Goal: Task Accomplishment & Management: Use online tool/utility

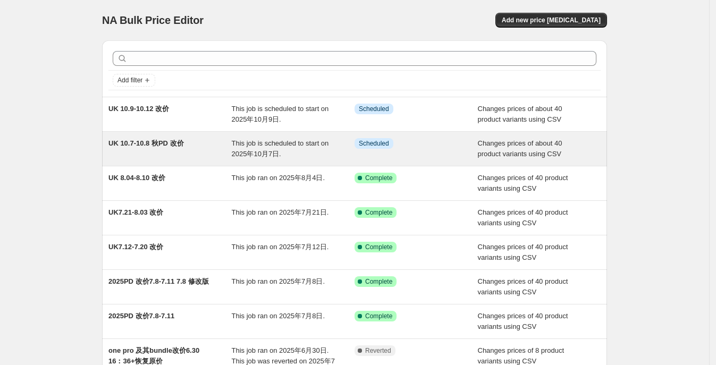
click at [179, 151] on div "UK 10.7-10.8 秋PD 改价" at bounding box center [169, 148] width 123 height 21
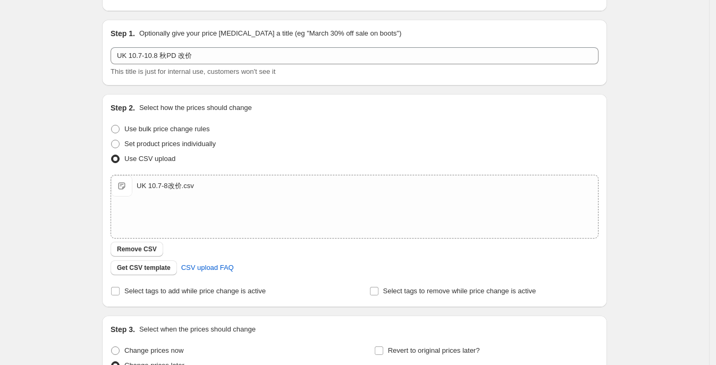
scroll to position [132, 0]
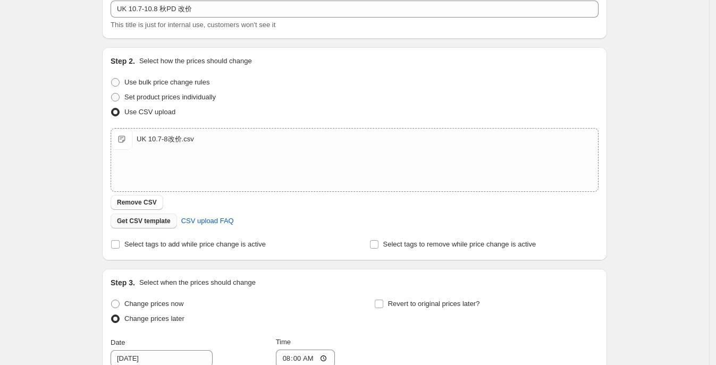
click at [144, 201] on span "Remove CSV" at bounding box center [137, 202] width 40 height 9
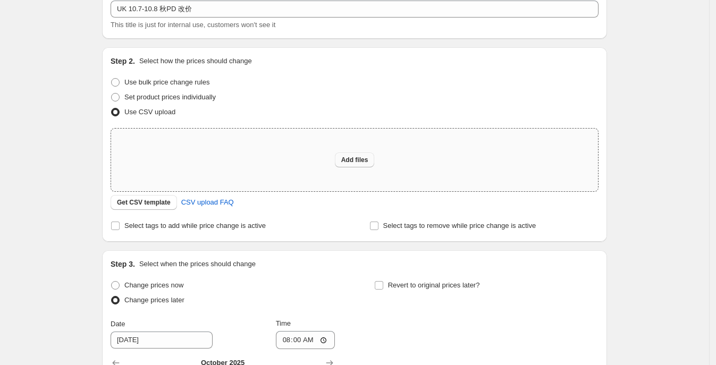
click at [348, 157] on span "Add files" at bounding box center [354, 160] width 27 height 9
type input "C:\fakepath\UK 10.7-8改价.csv"
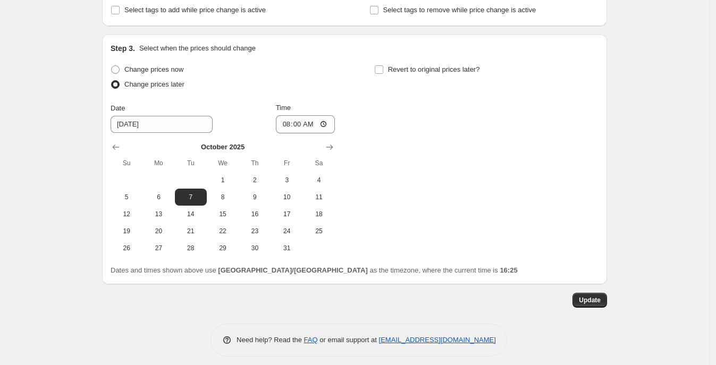
scroll to position [373, 0]
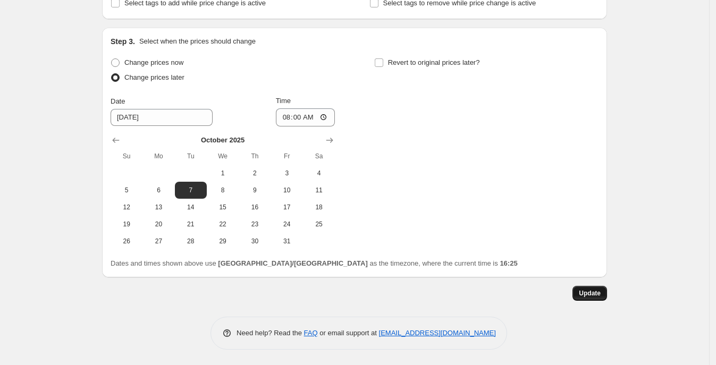
click at [587, 295] on span "Update" at bounding box center [590, 293] width 22 height 9
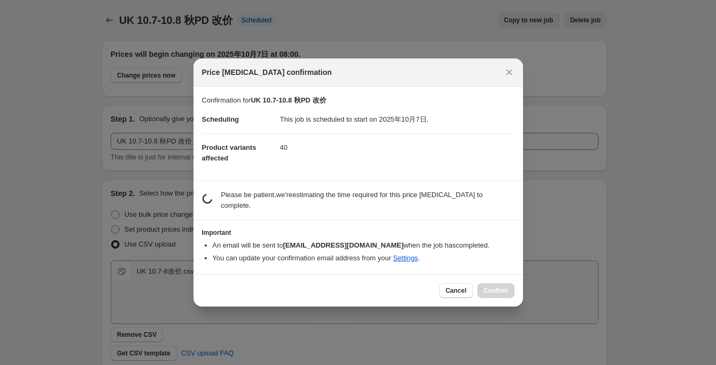
scroll to position [0, 0]
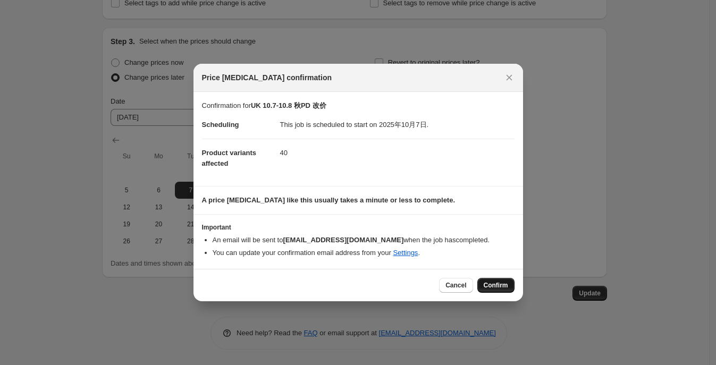
click at [500, 283] on span "Confirm" at bounding box center [495, 285] width 24 height 9
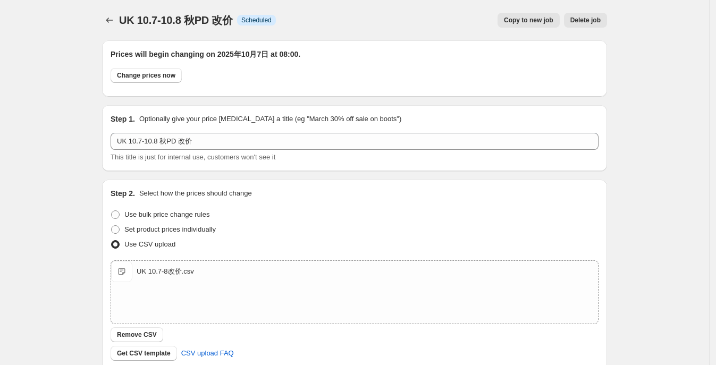
click at [669, 91] on div "UK 10.7-10.8 秋PD 改价. This page is ready UK 10.7-10.8 秋PD 改价 Info Scheduled Copy…" at bounding box center [354, 369] width 709 height 739
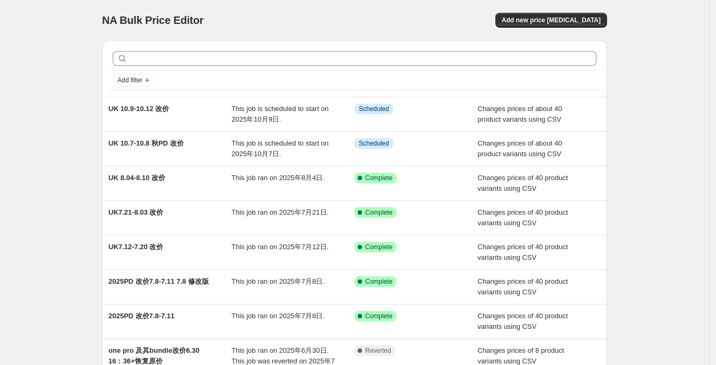
click at [325, 28] on div "NA Bulk Price Editor. This page is ready NA Bulk Price Editor Add new price [ME…" at bounding box center [354, 20] width 505 height 40
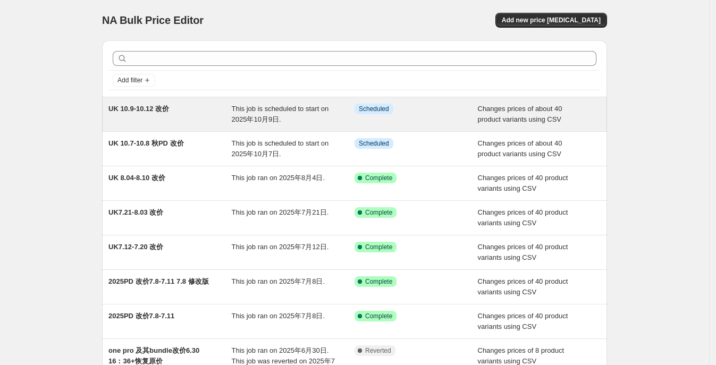
click at [184, 113] on div "UK 10.9-10.12 改价" at bounding box center [169, 114] width 123 height 21
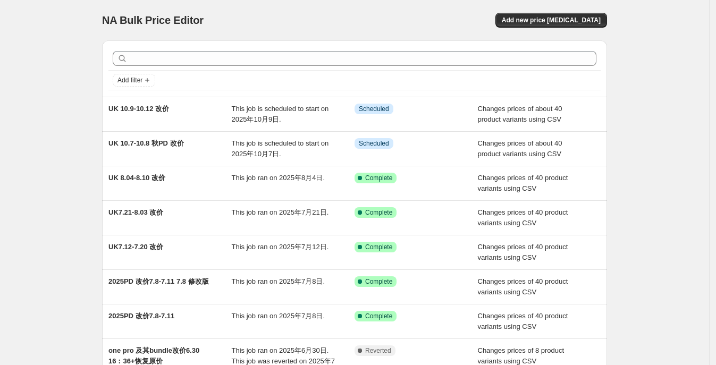
click at [71, 34] on div "NA Bulk Price Editor. This page is ready NA Bulk Price Editor Add new price [ME…" at bounding box center [354, 284] width 709 height 568
click at [37, 105] on div "NA Bulk Price Editor. This page is ready NA Bulk Price Editor Add new price [ME…" at bounding box center [354, 284] width 709 height 568
click at [53, 109] on div "NA Bulk Price Editor. This page is ready NA Bulk Price Editor Add new price [ME…" at bounding box center [354, 284] width 709 height 568
click at [38, 135] on div "NA Bulk Price Editor. This page is ready NA Bulk Price Editor Add new price [ME…" at bounding box center [354, 284] width 709 height 568
